Goal: Task Accomplishment & Management: Use online tool/utility

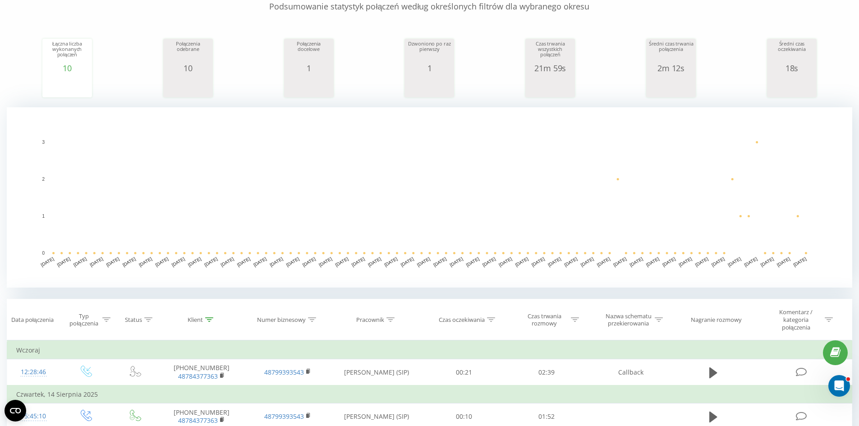
scroll to position [226, 0]
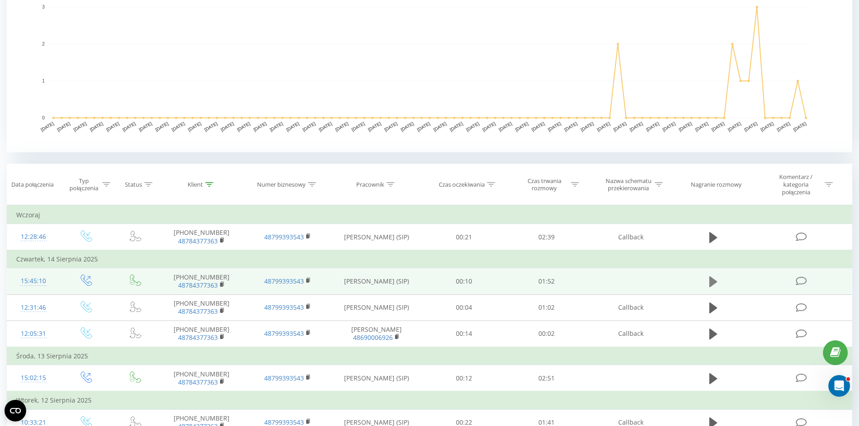
click at [713, 276] on icon at bounding box center [714, 282] width 8 height 13
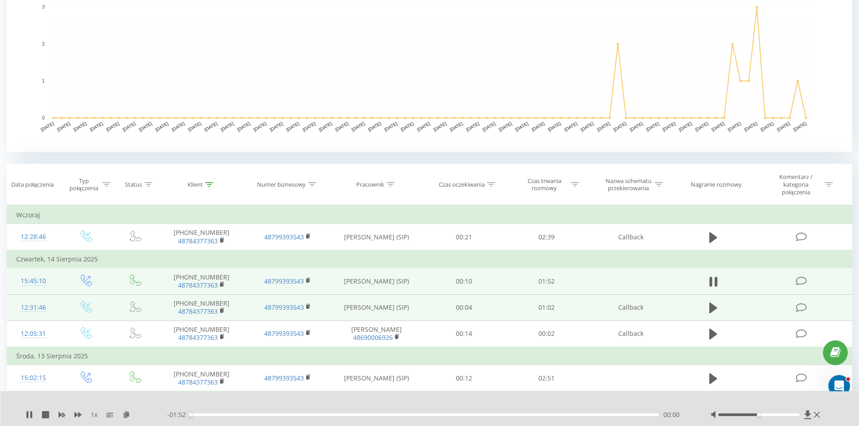
click at [709, 318] on td at bounding box center [713, 308] width 79 height 26
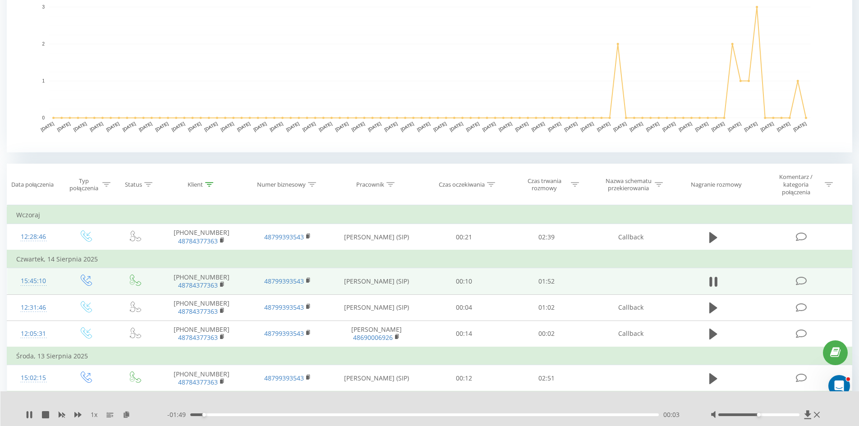
click at [270, 415] on div "00:03" at bounding box center [424, 415] width 469 height 3
click at [327, 416] on div "00:33" at bounding box center [424, 415] width 469 height 3
click at [362, 415] on div "00:41" at bounding box center [424, 415] width 469 height 3
click at [415, 415] on div "00:46" at bounding box center [424, 415] width 469 height 3
click at [461, 414] on div "01:05" at bounding box center [424, 415] width 469 height 3
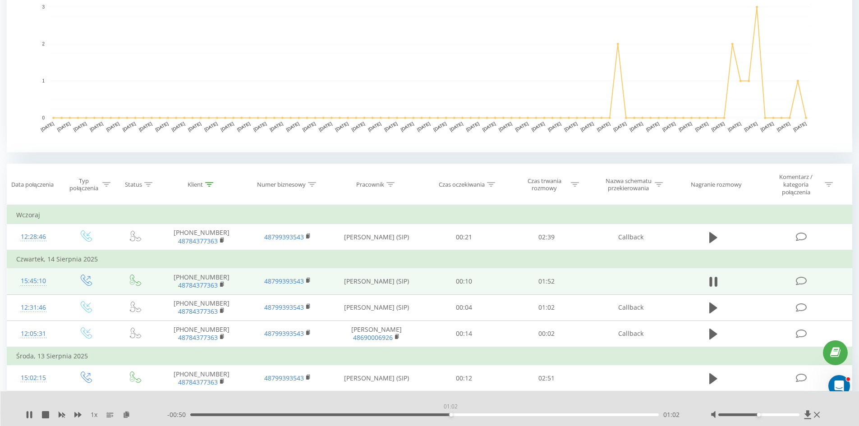
click at [451, 415] on div "01:02" at bounding box center [424, 415] width 469 height 3
click at [522, 417] on div "- 00:38 01:14 01:14" at bounding box center [427, 414] width 521 height 9
click at [548, 417] on div "- 00:33 01:19 01:19" at bounding box center [427, 414] width 521 height 9
click at [554, 417] on div "- 00:32 01:19 01:19" at bounding box center [427, 414] width 521 height 9
click at [558, 415] on div "01:20" at bounding box center [424, 415] width 469 height 3
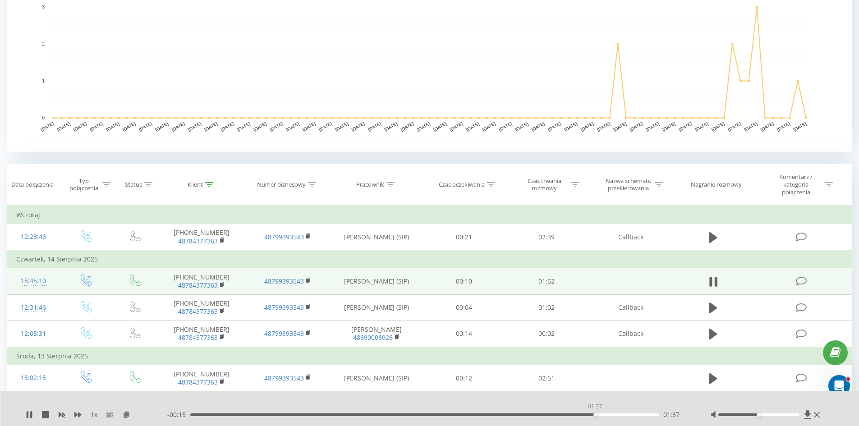
click at [595, 415] on div "01:37" at bounding box center [424, 415] width 469 height 3
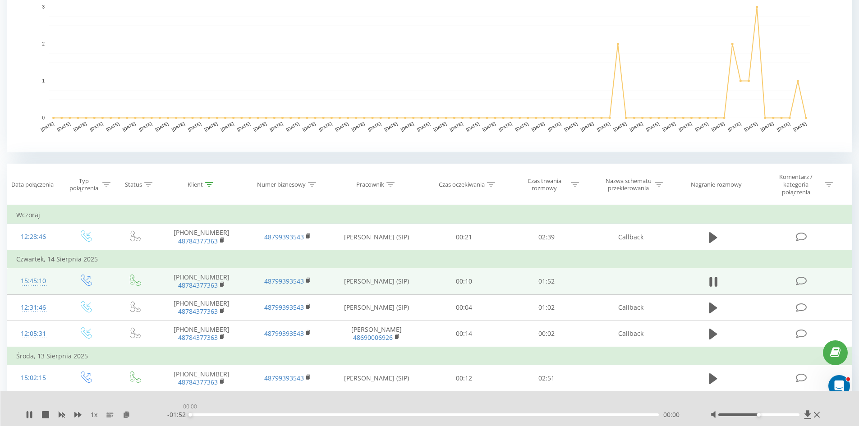
click at [629, 415] on div "00:00" at bounding box center [424, 415] width 469 height 3
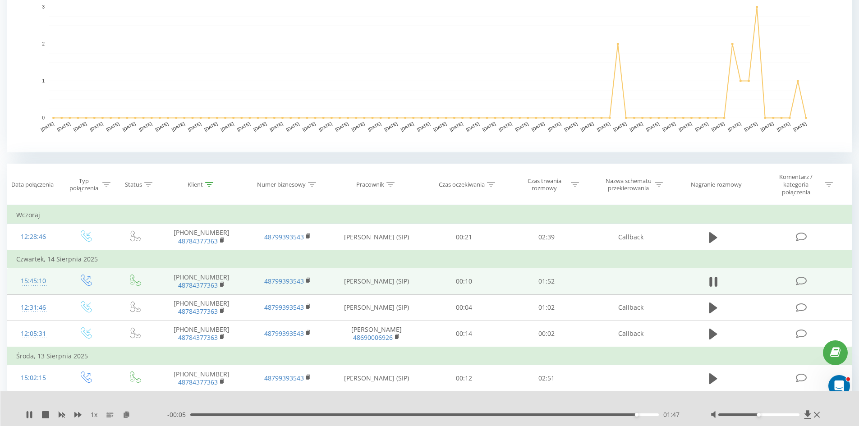
click at [643, 414] on div "01:47" at bounding box center [424, 415] width 469 height 3
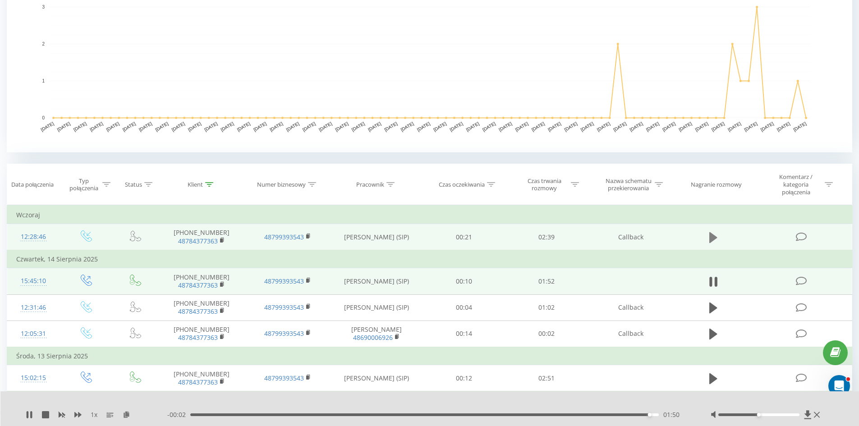
click at [711, 232] on icon at bounding box center [714, 237] width 8 height 13
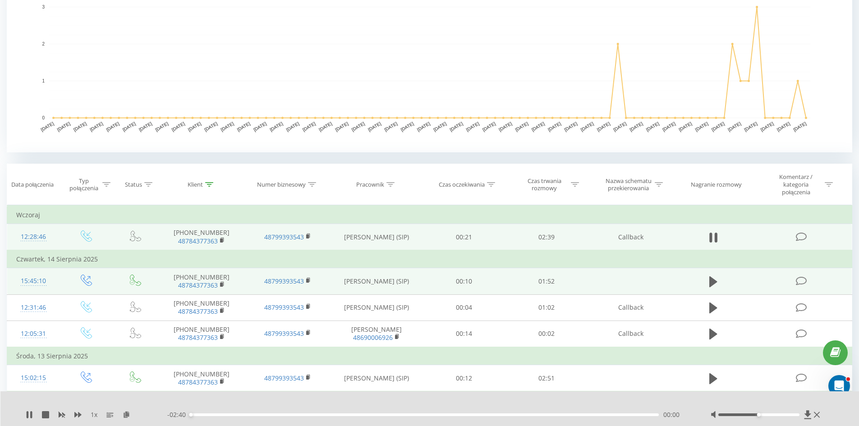
click at [309, 415] on div "00:00" at bounding box center [424, 415] width 469 height 3
click at [344, 414] on div "00:52" at bounding box center [424, 415] width 469 height 3
click at [426, 415] on div "01:01" at bounding box center [424, 415] width 469 height 3
click at [498, 414] on div "00:00" at bounding box center [424, 415] width 469 height 3
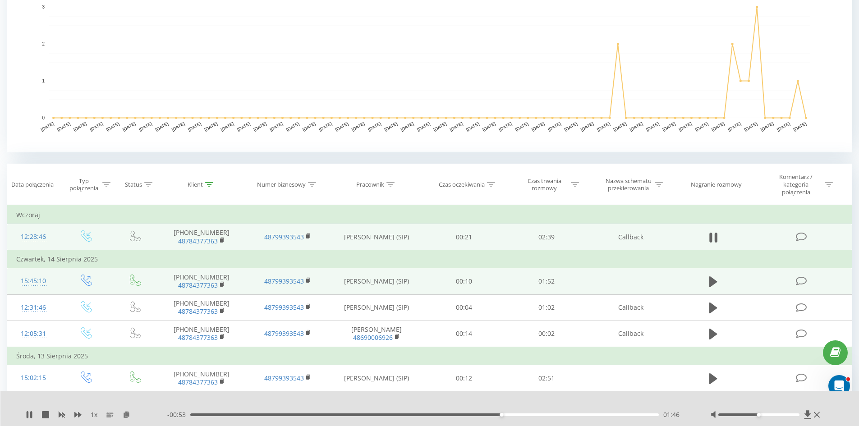
click at [557, 415] on div "01:46" at bounding box center [424, 415] width 469 height 3
click at [592, 416] on div "02:06" at bounding box center [424, 415] width 469 height 3
click at [621, 414] on div "02:27" at bounding box center [424, 415] width 469 height 3
click at [648, 415] on div "02:29" at bounding box center [424, 415] width 469 height 3
click at [33, 414] on div "1 x" at bounding box center [97, 414] width 142 height 9
